Goal: Find specific page/section: Find specific page/section

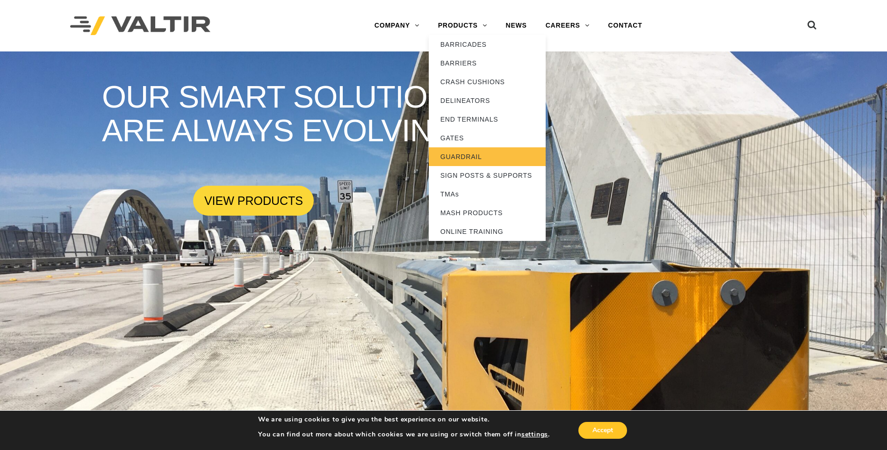
click at [453, 155] on link "GUARDRAIL" at bounding box center [487, 156] width 117 height 19
